Goal: Find specific page/section: Find specific page/section

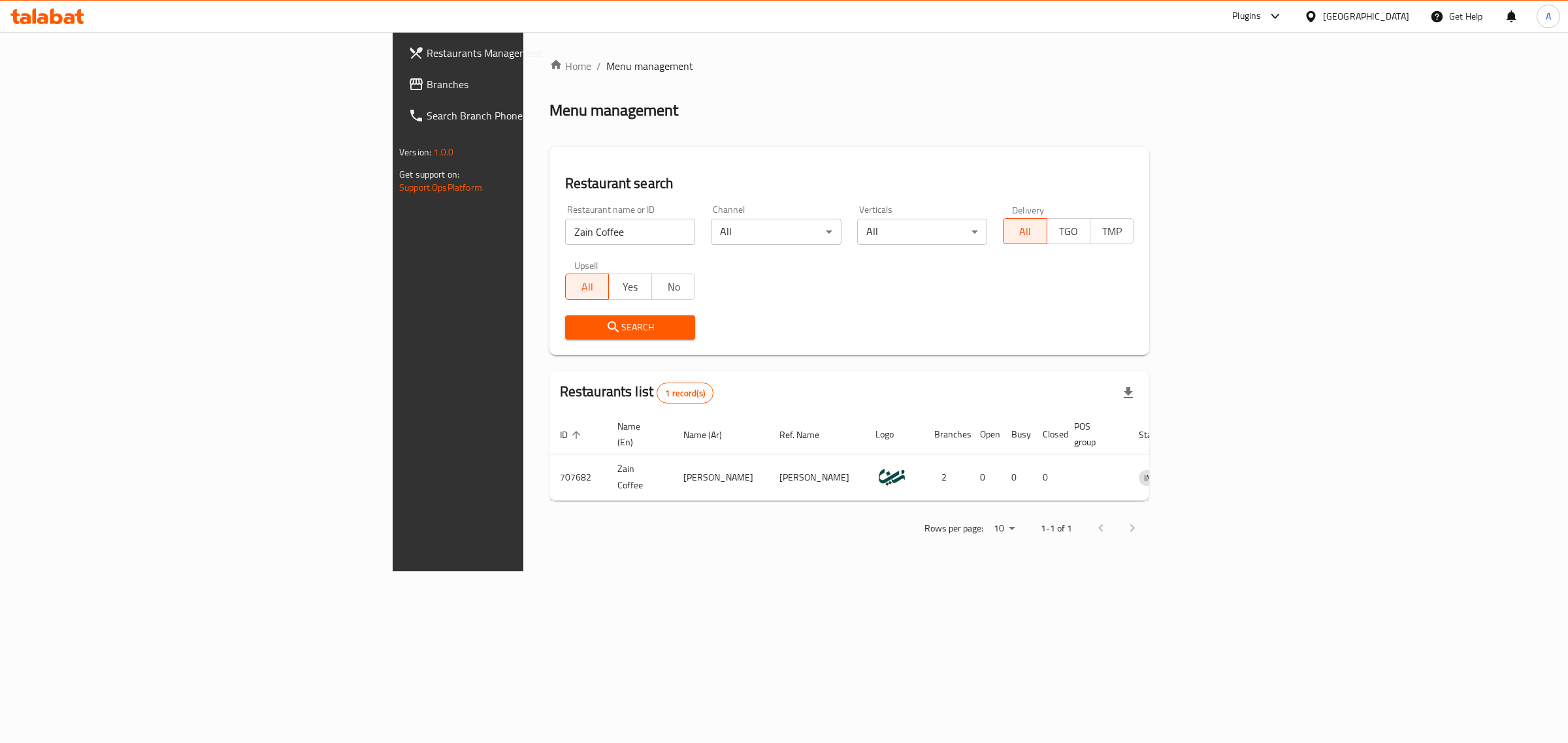
click at [565, 227] on input "Zain Coffee" at bounding box center [631, 232] width 131 height 26
paste input "342979460"
click button "Search" at bounding box center [631, 327] width 131 height 24
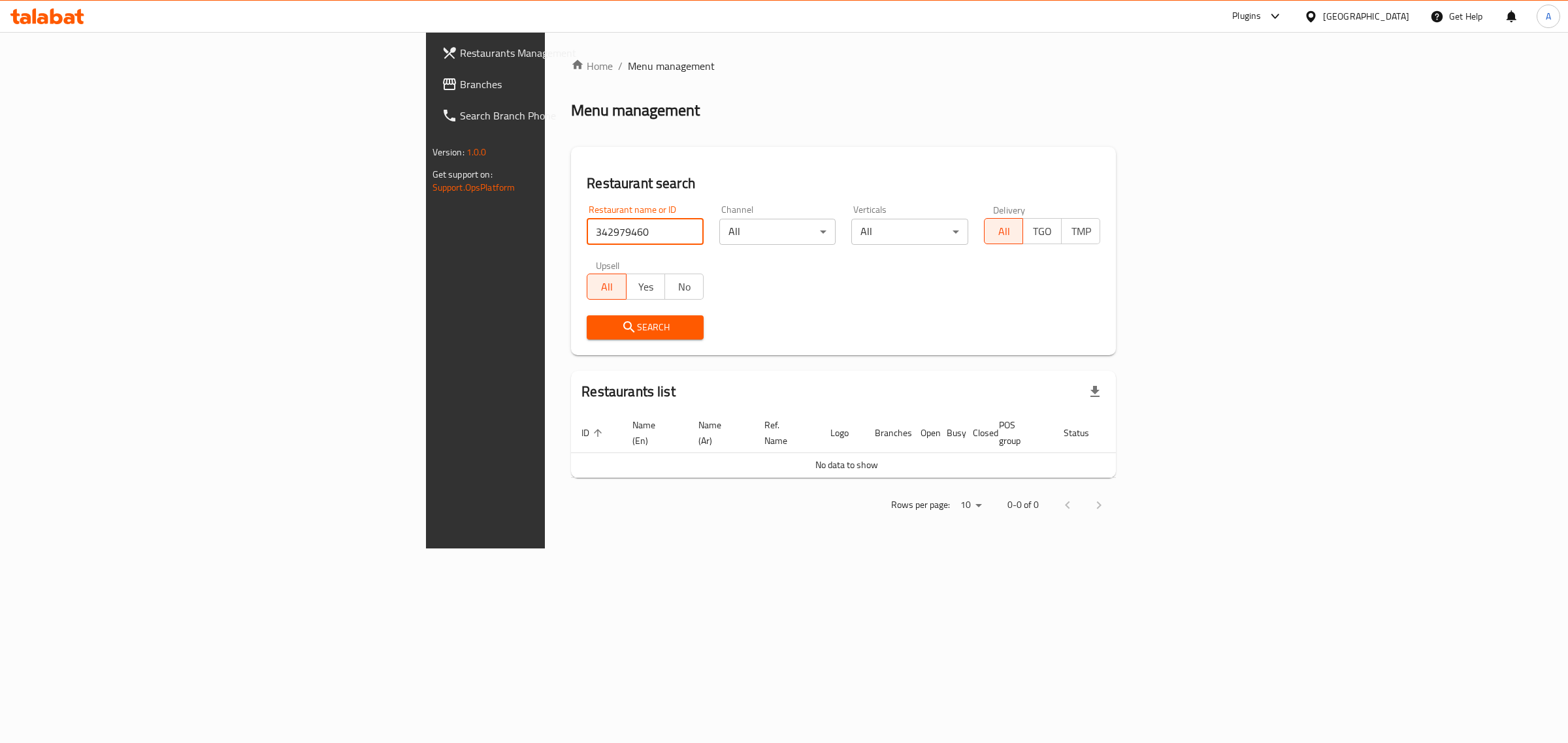
paste input "704813"
type input "704813"
click button "Search" at bounding box center [645, 327] width 117 height 24
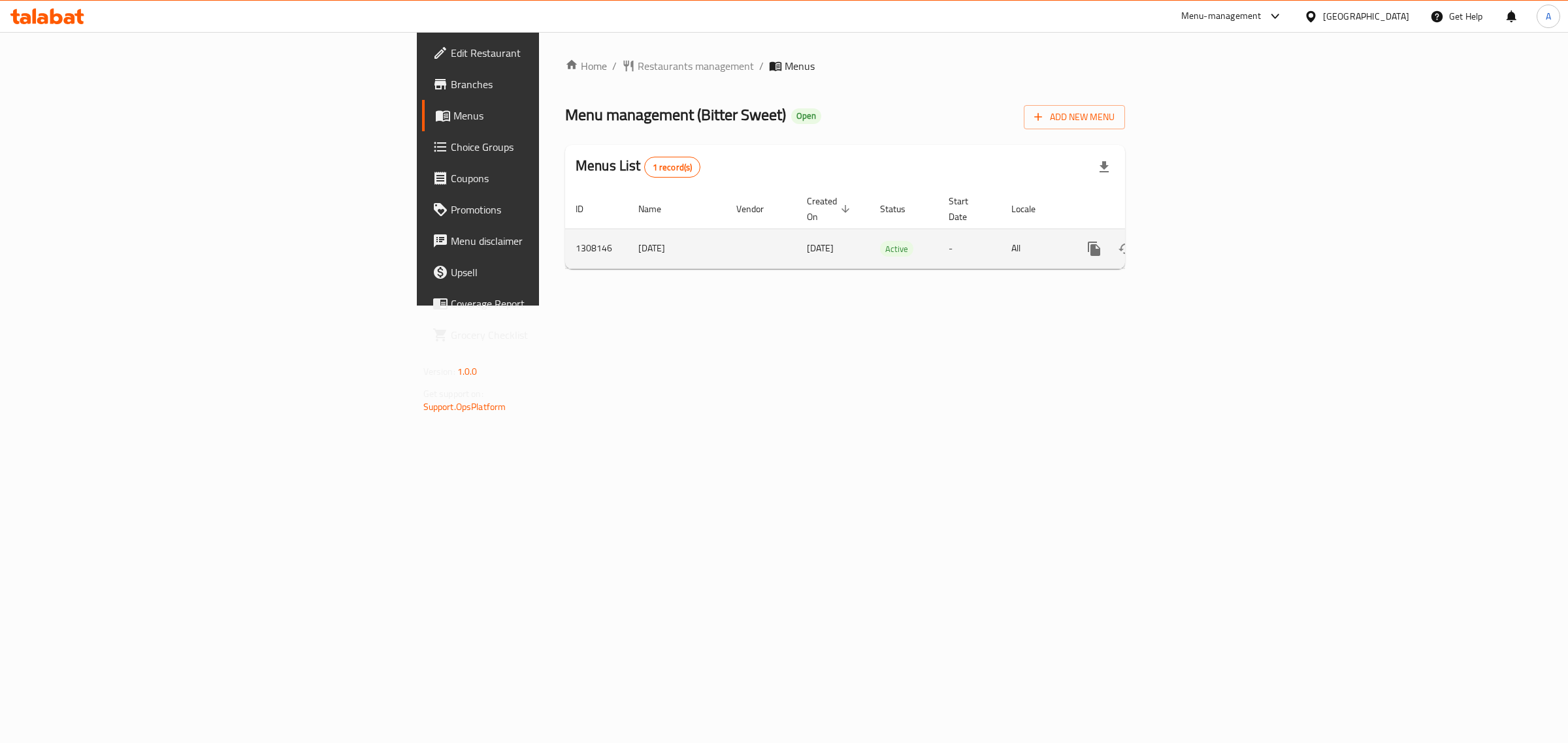
click at [1195, 243] on icon "enhanced table" at bounding box center [1189, 249] width 12 height 12
